Goal: Navigation & Orientation: Find specific page/section

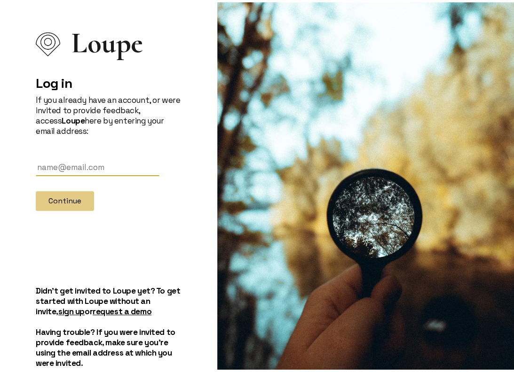
click at [273, 200] on div at bounding box center [369, 212] width 304 height 424
click at [56, 164] on input "text" at bounding box center [98, 164] width 124 height 17
type input "[EMAIL_ADDRESS][DOMAIN_NAME]"
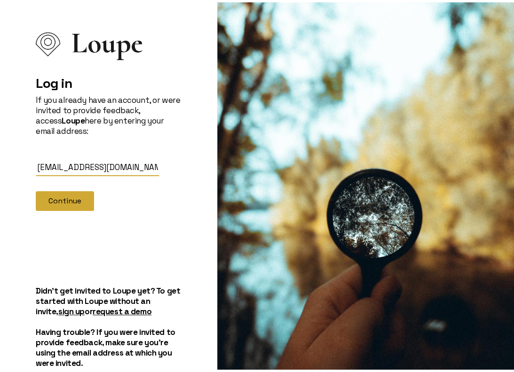
click at [75, 204] on button "Continue" at bounding box center [65, 199] width 58 height 20
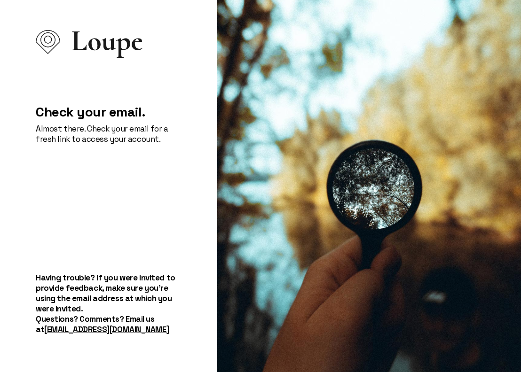
click at [251, 117] on div at bounding box center [369, 186] width 304 height 372
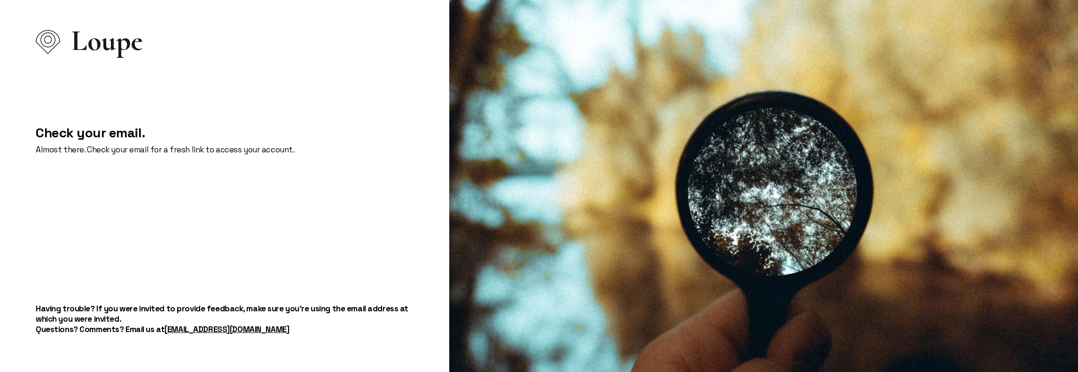
drag, startPoint x: 260, startPoint y: 205, endPoint x: 246, endPoint y: 197, distance: 16.8
click at [260, 208] on div "Check your email. Almost there. Check your email for a fresh link to access you…" at bounding box center [225, 179] width 378 height 146
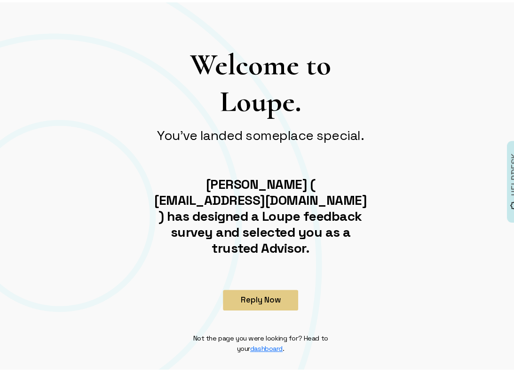
click at [444, 294] on div "Welcome to Loupe. You've landed someplace special. Olivia Hogue ( hogueo@ccf.or…" at bounding box center [260, 197] width 451 height 307
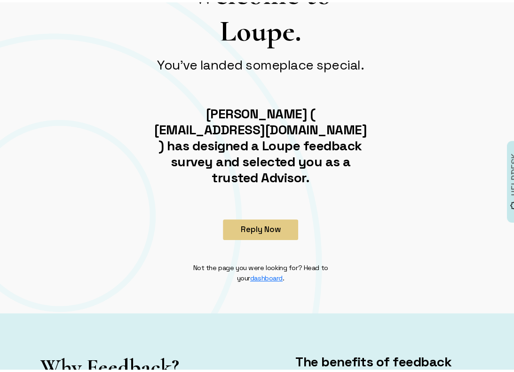
scroll to position [188, 0]
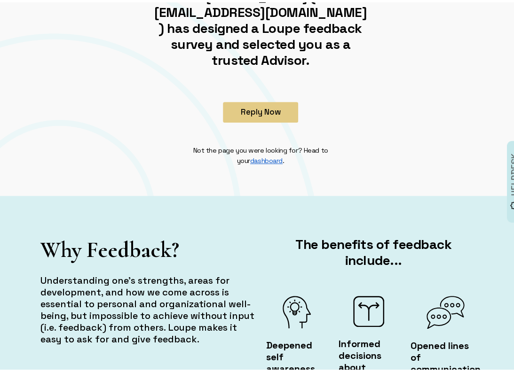
click at [261, 154] on link "dashboard" at bounding box center [266, 158] width 32 height 8
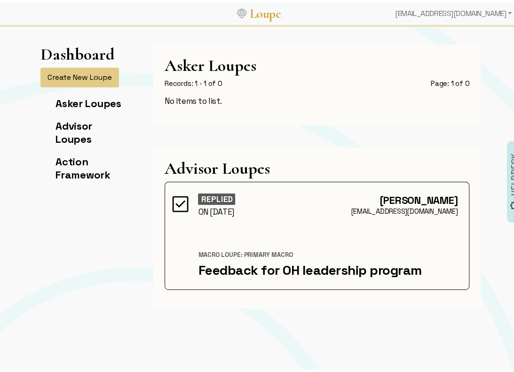
click at [171, 203] on img at bounding box center [180, 201] width 21 height 21
click at [286, 268] on div "Feedback for OH leadership program" at bounding box center [327, 268] width 259 height 16
click at [496, 12] on div "[EMAIL_ADDRESS][DOMAIN_NAME]" at bounding box center [453, 11] width 124 height 19
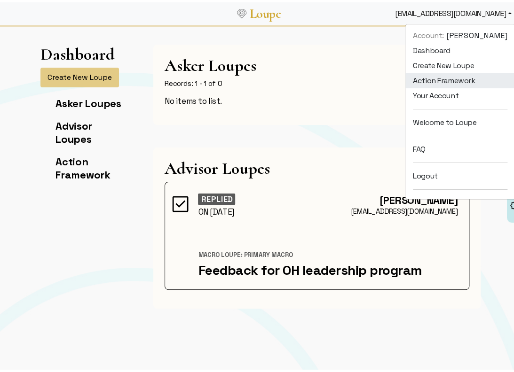
click at [444, 73] on link "Action Framework" at bounding box center [459, 78] width 109 height 15
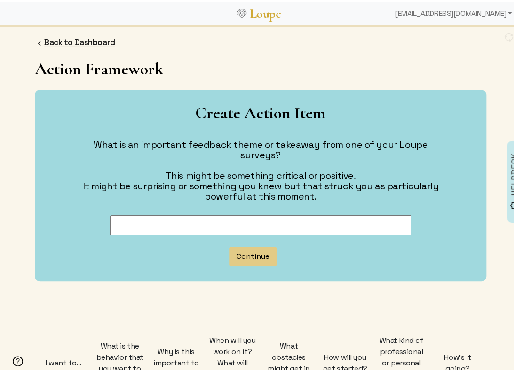
click at [74, 38] on link "Back to Dashboard" at bounding box center [79, 40] width 71 height 10
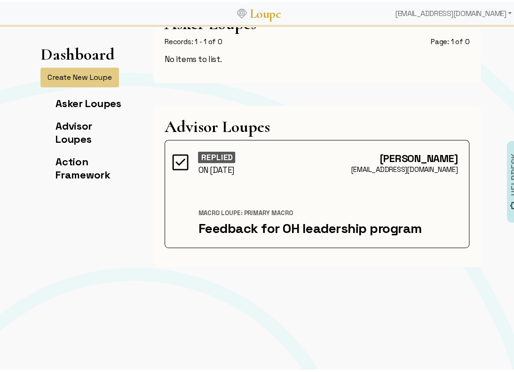
scroll to position [41, 0]
click at [262, 213] on div "Macro Loupe: Primary Macro" at bounding box center [327, 211] width 259 height 8
click at [94, 105] on link "Asker Loupes" at bounding box center [88, 100] width 66 height 13
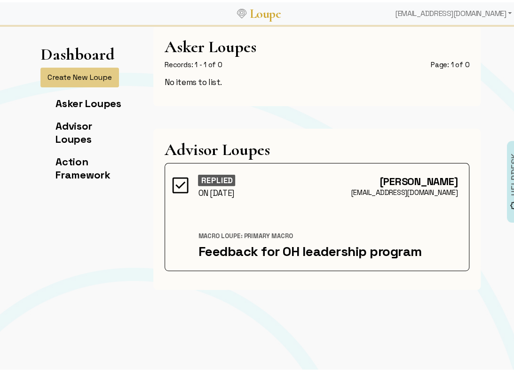
click at [210, 162] on div "Olivia Hogue hogueo@ccf.org REPLIED ON 07/29/2025 Macro Loupe: Primary Macro Fe…" at bounding box center [316, 215] width 304 height 108
click at [75, 131] on link "Advisor Loupes" at bounding box center [73, 130] width 37 height 26
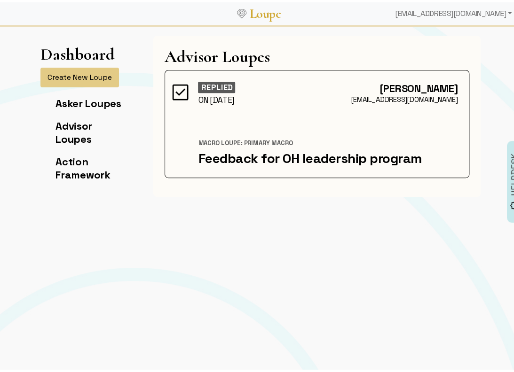
click at [239, 141] on div "Macro Loupe: Primary Macro" at bounding box center [327, 141] width 259 height 8
click at [185, 93] on img at bounding box center [180, 89] width 21 height 21
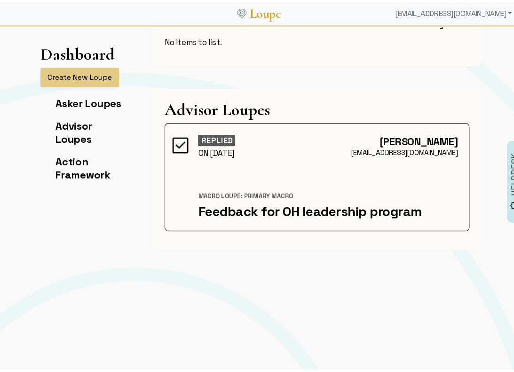
scroll to position [0, 0]
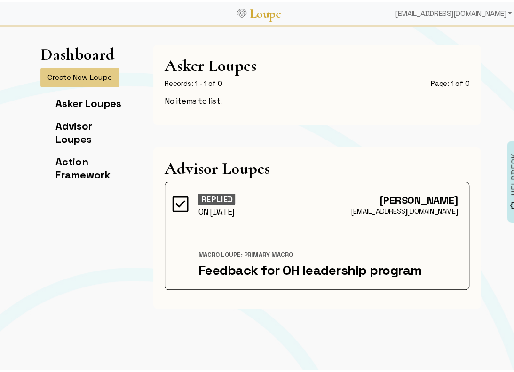
click at [259, 11] on link "Loupe" at bounding box center [265, 11] width 38 height 17
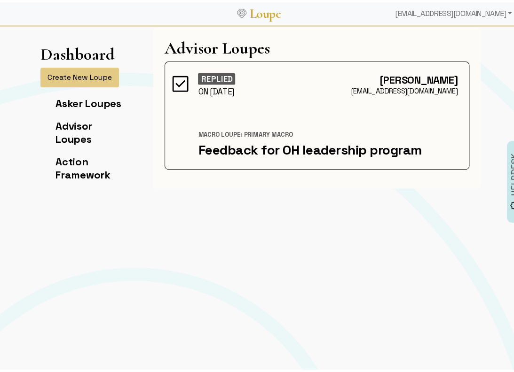
scroll to position [135, 0]
